Goal: Check status: Check status

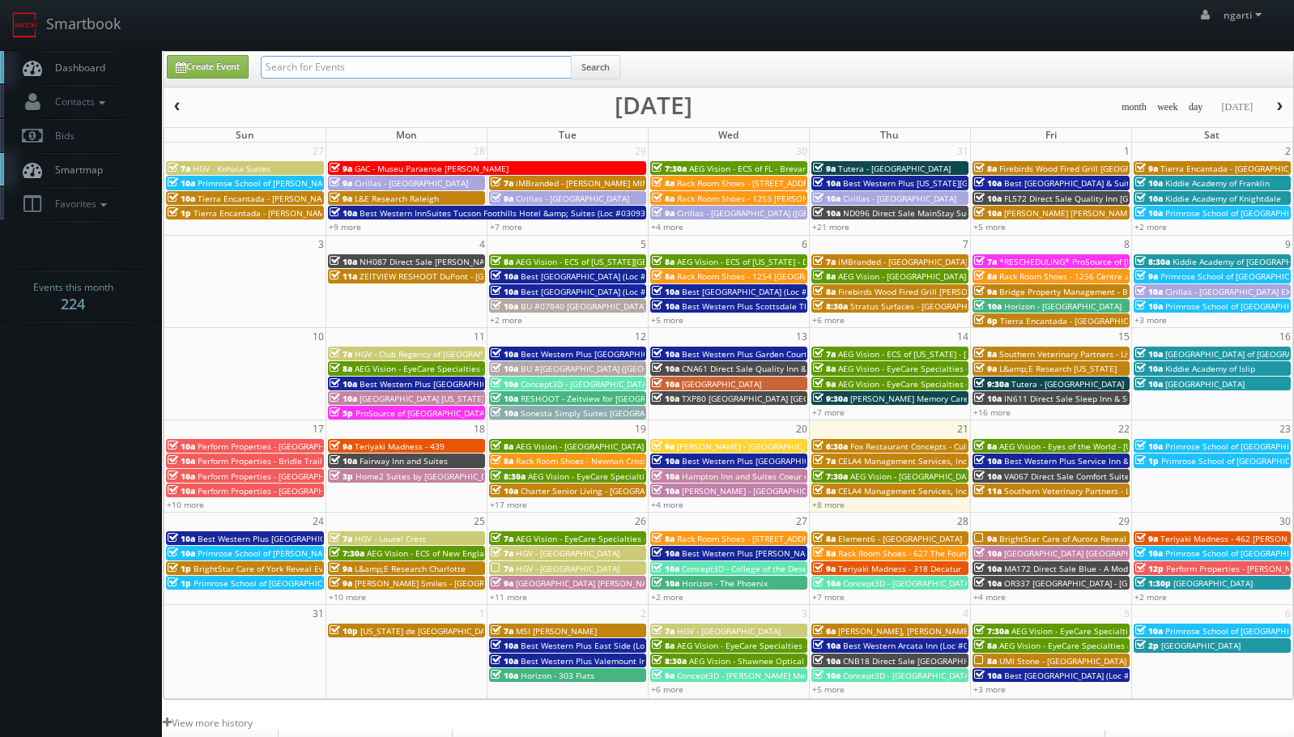
click at [315, 60] on input "text" at bounding box center [416, 67] width 311 height 23
paste input "NC904"
type input "NC904"
click at [609, 66] on button "Search" at bounding box center [595, 67] width 49 height 24
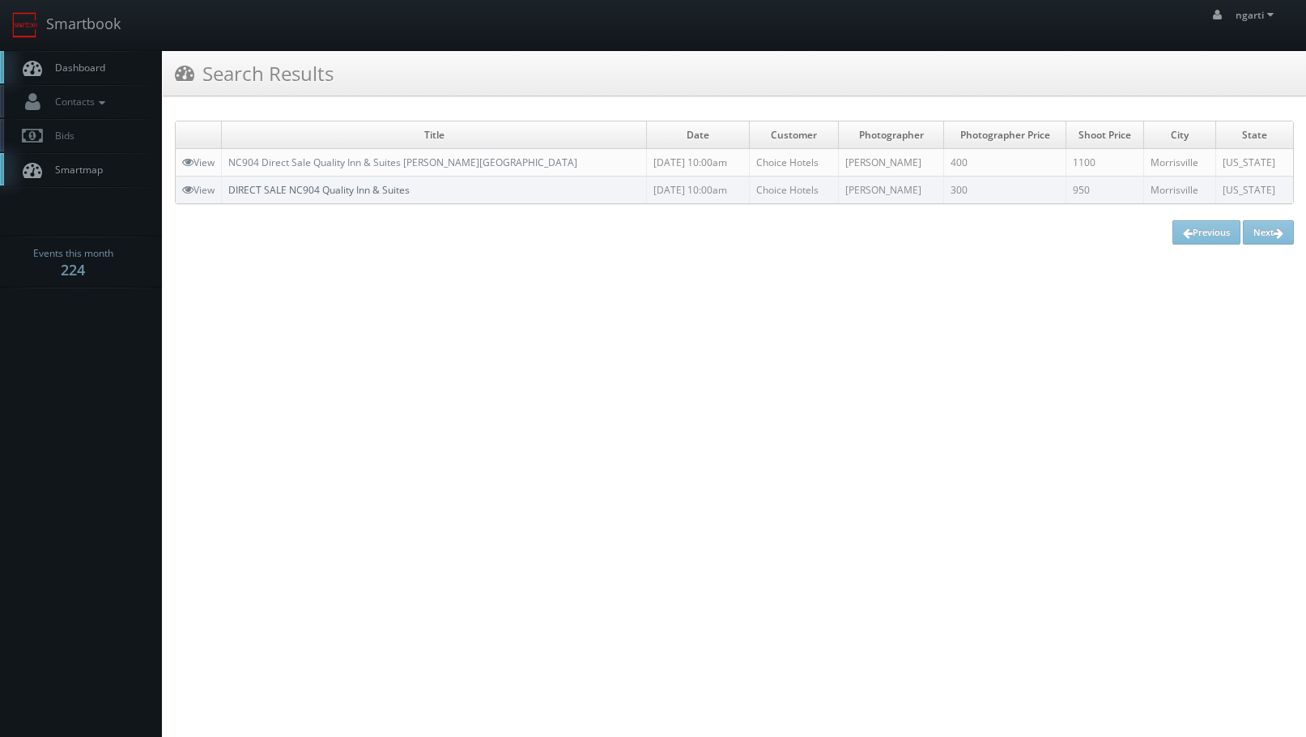
drag, startPoint x: 377, startPoint y: 205, endPoint x: 378, endPoint y: 194, distance: 10.6
click at [377, 204] on div "Title Date Customer Photographer Photographer Price Shoot Price [GEOGRAPHIC_DAT…" at bounding box center [734, 183] width 1119 height 124
click at [375, 214] on div "Title Date Customer Photographer Photographer Price Shoot Price [GEOGRAPHIC_DAT…" at bounding box center [734, 183] width 1119 height 124
click at [402, 247] on div "Title Date Customer Photographer Photographer Price Shoot Price [GEOGRAPHIC_DAT…" at bounding box center [734, 182] width 1143 height 148
click at [414, 160] on link "NC904 Direct Sale Quality Inn & Suites [PERSON_NAME][GEOGRAPHIC_DATA]" at bounding box center [402, 162] width 349 height 14
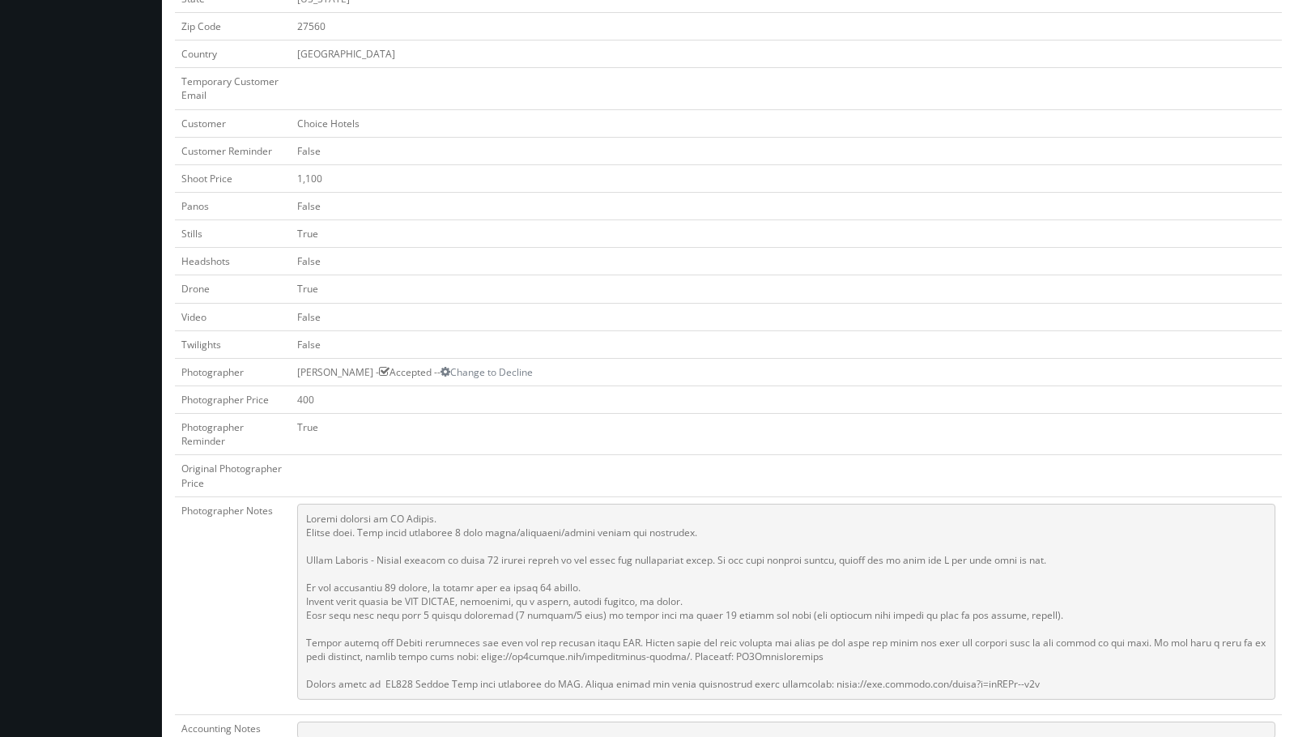
scroll to position [405, 0]
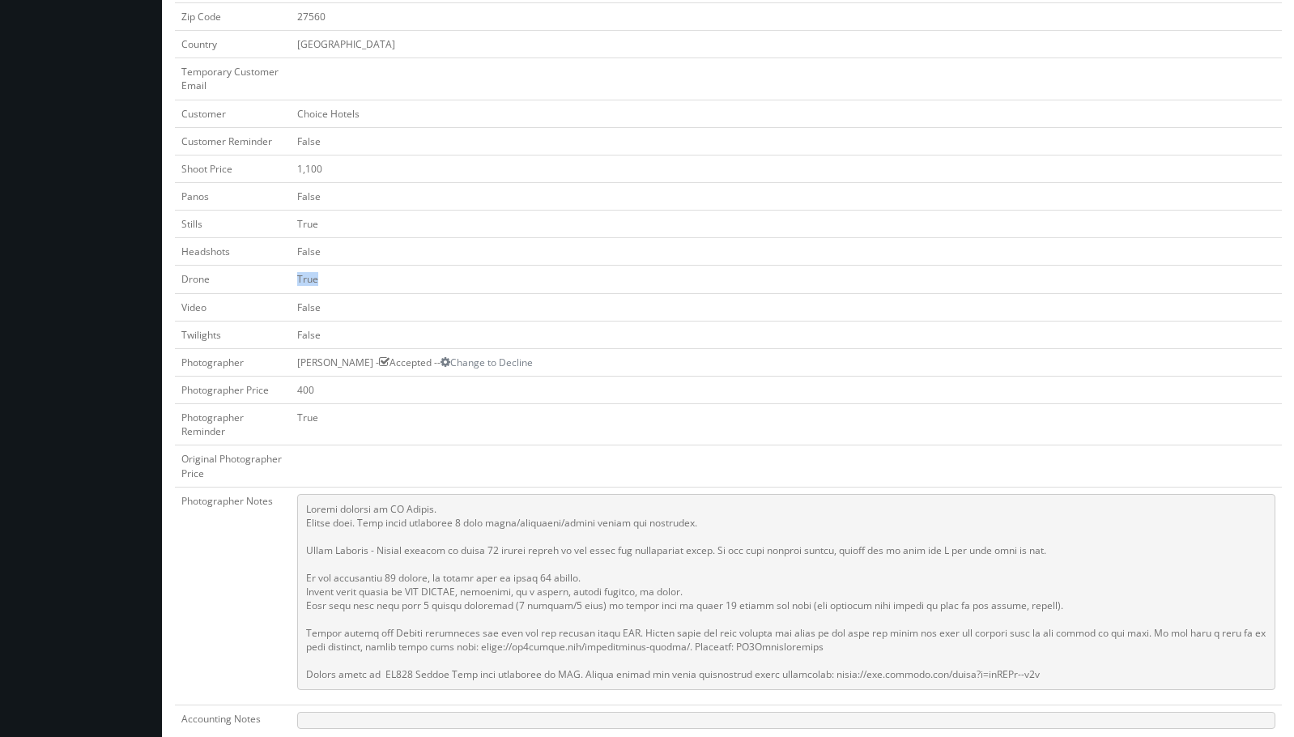
drag, startPoint x: 246, startPoint y: 277, endPoint x: 228, endPoint y: 277, distance: 17.8
click at [228, 277] on tr "Drone True" at bounding box center [728, 280] width 1107 height 28
click at [382, 291] on td "True" at bounding box center [786, 280] width 991 height 28
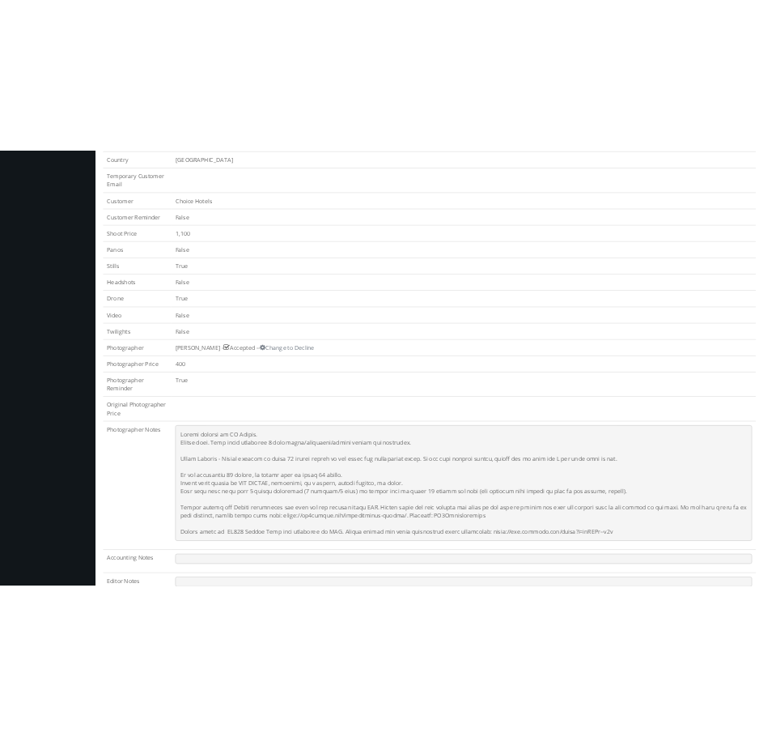
scroll to position [486, 0]
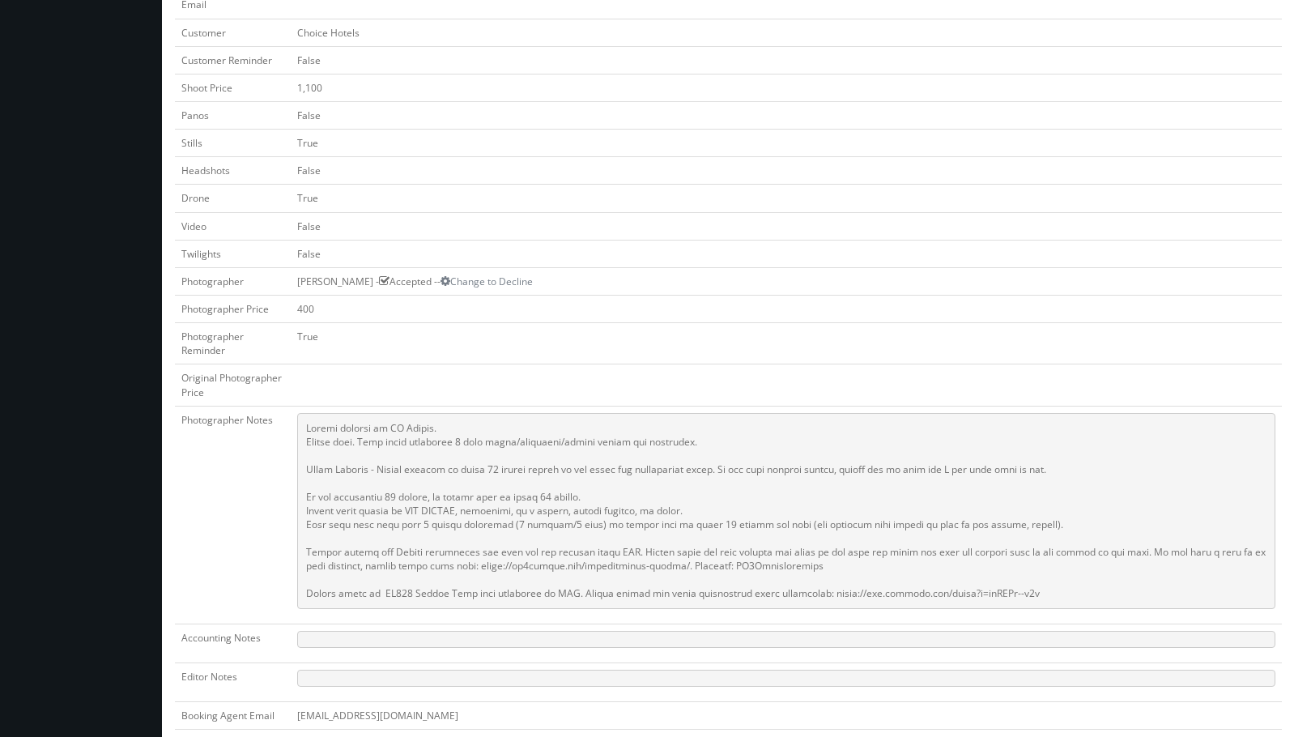
drag, startPoint x: 411, startPoint y: 496, endPoint x: 396, endPoint y: 496, distance: 15.4
click at [407, 496] on pre at bounding box center [786, 511] width 978 height 196
drag, startPoint x: 387, startPoint y: 497, endPoint x: 435, endPoint y: 497, distance: 47.8
click at [435, 497] on pre at bounding box center [786, 511] width 978 height 196
click at [245, 270] on td "Photographer" at bounding box center [233, 281] width 116 height 28
